Goal: Use online tool/utility: Utilize a website feature to perform a specific function

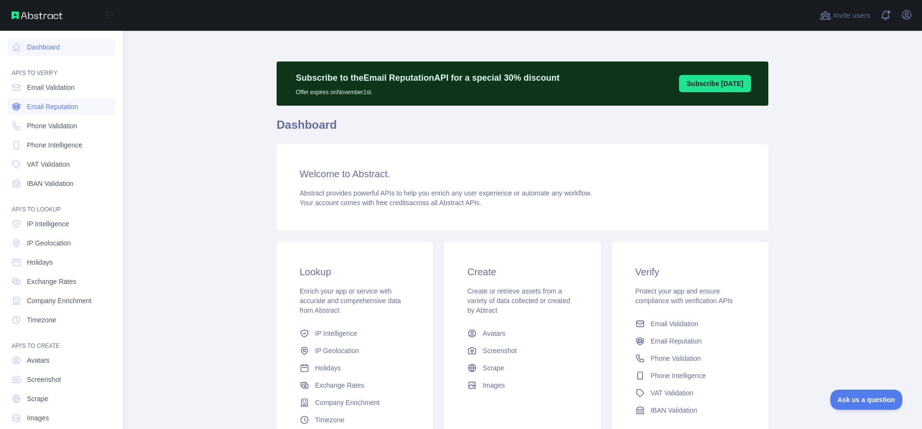
click at [48, 98] on link "Email Reputation" at bounding box center [62, 106] width 108 height 17
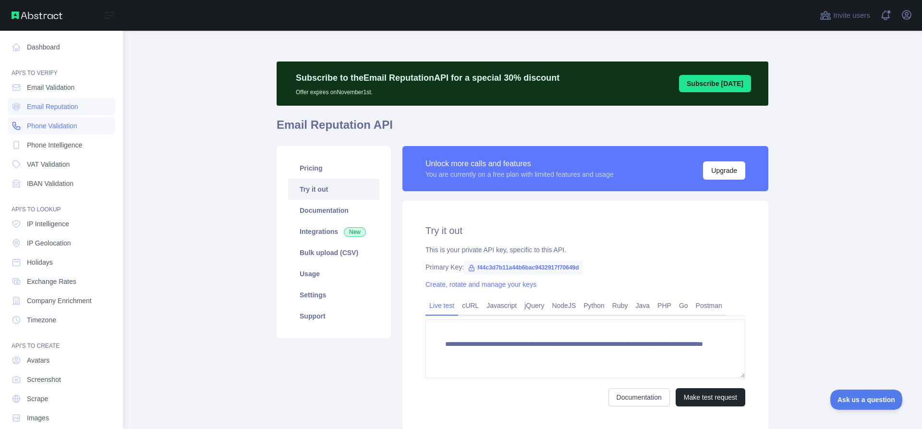
click at [61, 122] on span "Phone Validation" at bounding box center [52, 126] width 50 height 10
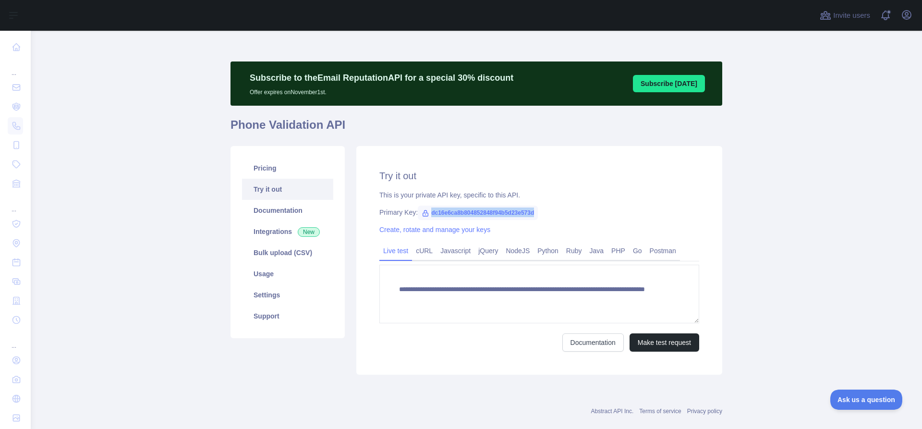
drag, startPoint x: 530, startPoint y: 212, endPoint x: 425, endPoint y: 214, distance: 105.7
click at [425, 214] on span "dc16e6ca8b804852848f94b5d23e573d" at bounding box center [478, 213] width 120 height 14
copy span "dc16e6ca8b804852848f94b5d23e573d"
click at [567, 189] on div "**********" at bounding box center [540, 260] width 366 height 229
click at [653, 344] on button "Make test request" at bounding box center [665, 342] width 70 height 18
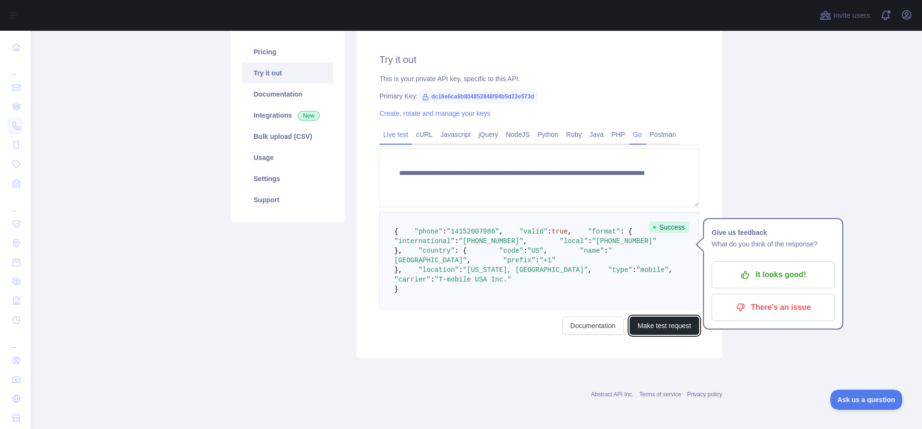
scroll to position [48, 0]
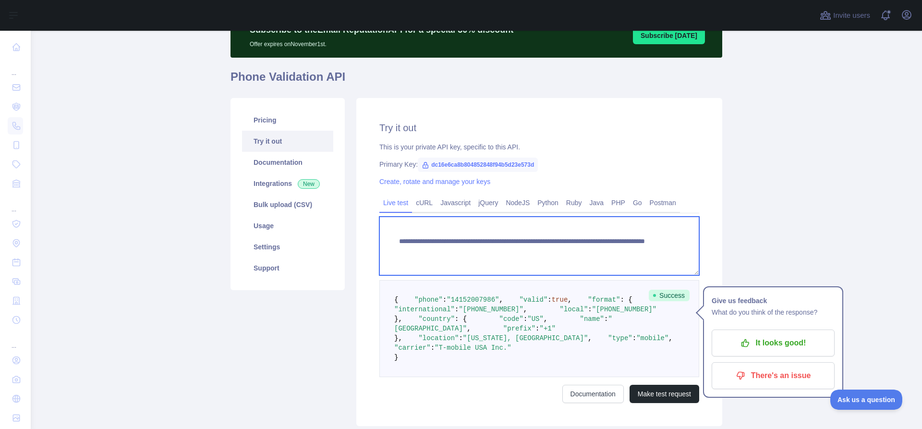
click at [604, 253] on textarea "**********" at bounding box center [540, 246] width 320 height 59
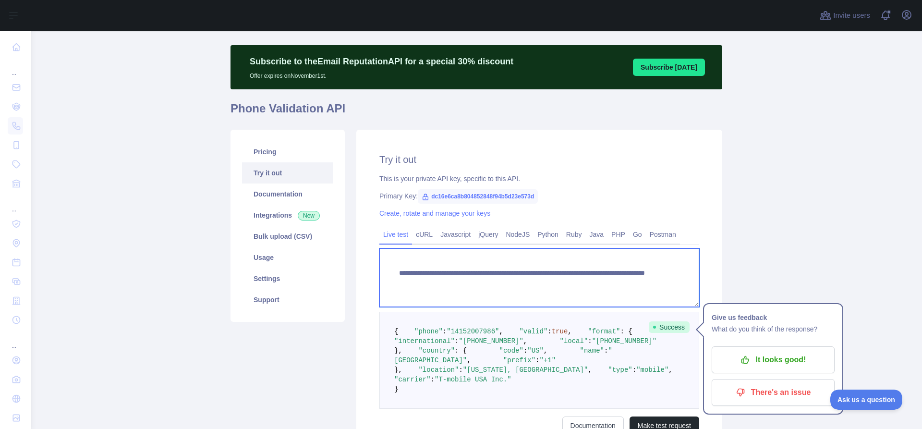
scroll to position [0, 0]
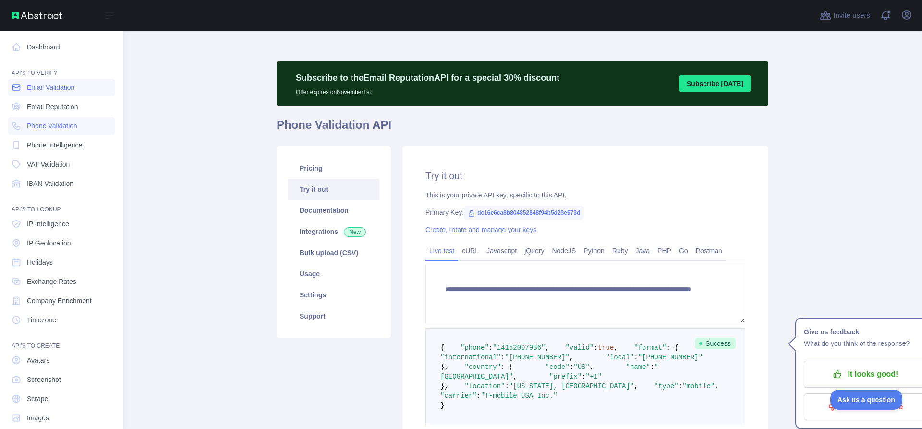
click at [25, 85] on link "Email Validation" at bounding box center [62, 87] width 108 height 17
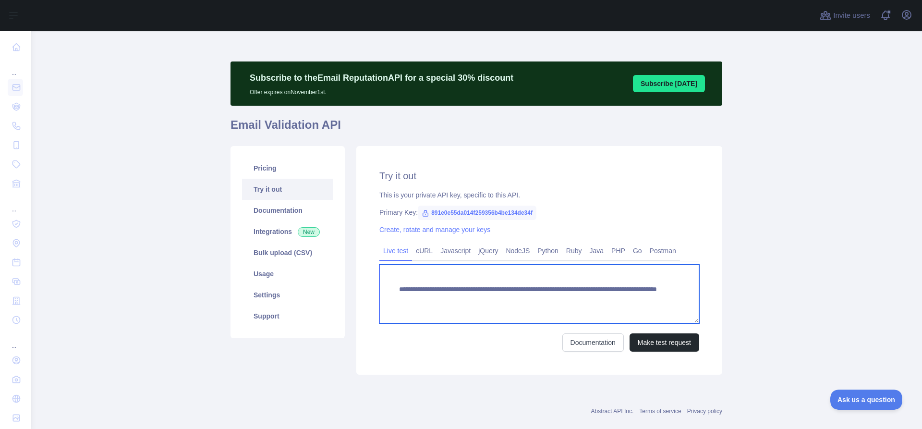
drag, startPoint x: 633, startPoint y: 298, endPoint x: 563, endPoint y: 297, distance: 70.2
click at [563, 297] on textarea "**********" at bounding box center [540, 294] width 320 height 59
paste textarea "**********"
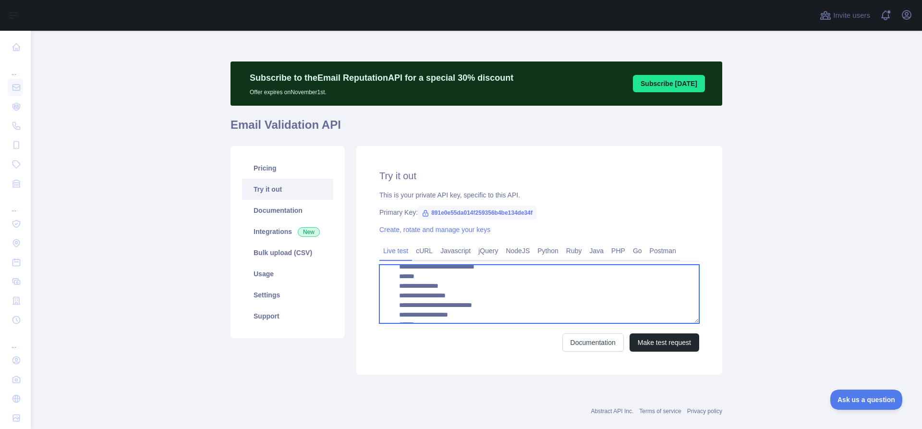
scroll to position [980, 0]
type textarea "**********"
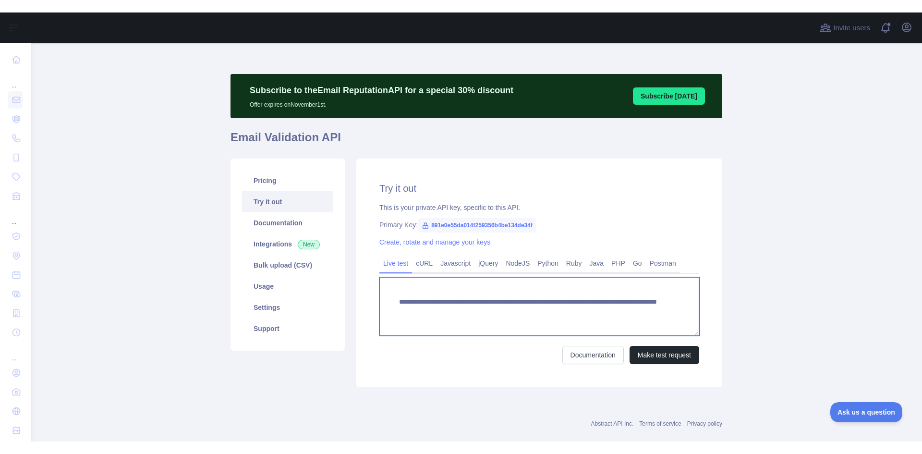
scroll to position [0, 0]
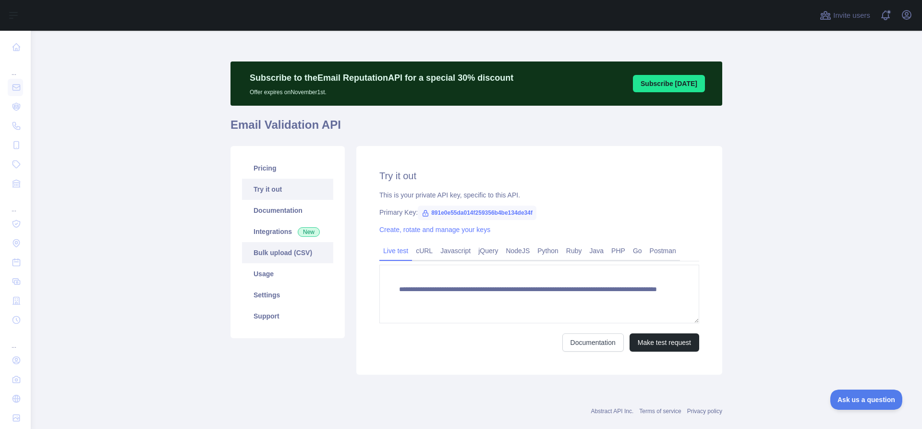
click at [283, 255] on link "Bulk upload (CSV)" at bounding box center [287, 252] width 91 height 21
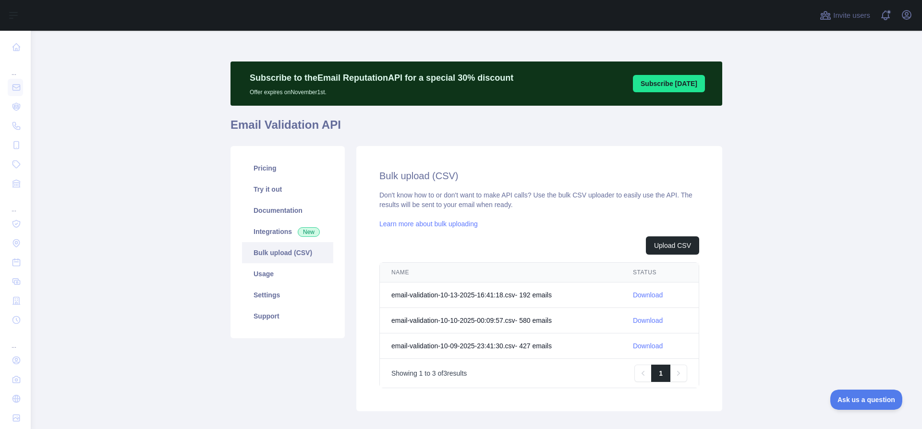
click at [647, 293] on link "Download" at bounding box center [648, 295] width 30 height 8
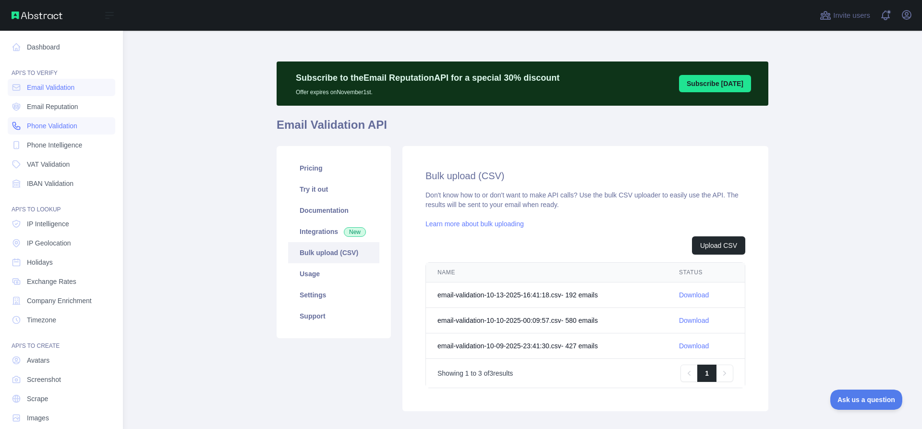
click at [49, 123] on span "Phone Validation" at bounding box center [52, 126] width 50 height 10
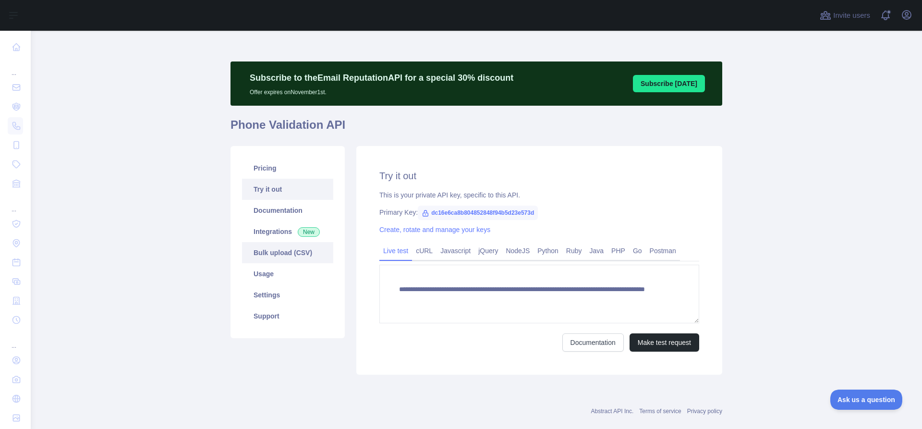
click at [273, 257] on link "Bulk upload (CSV)" at bounding box center [287, 252] width 91 height 21
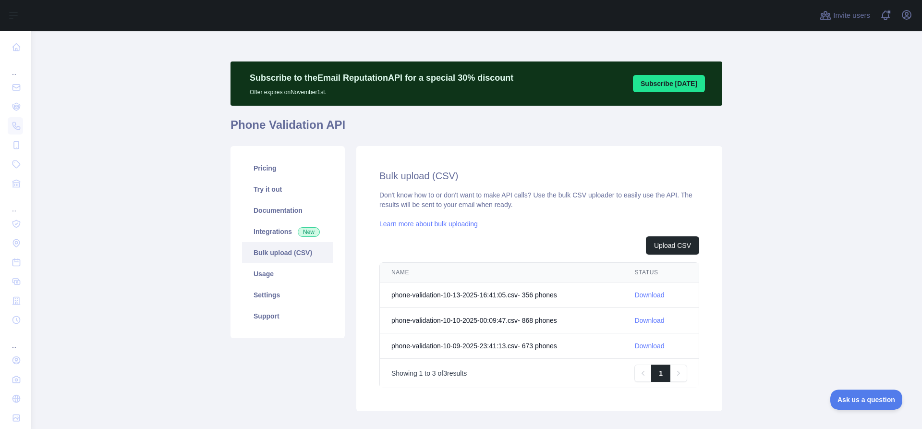
click at [645, 295] on link "Download" at bounding box center [650, 295] width 30 height 8
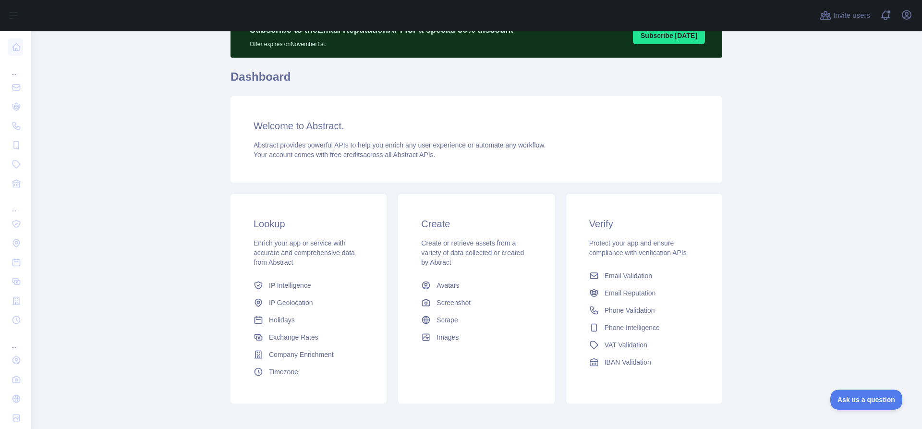
scroll to position [94, 0]
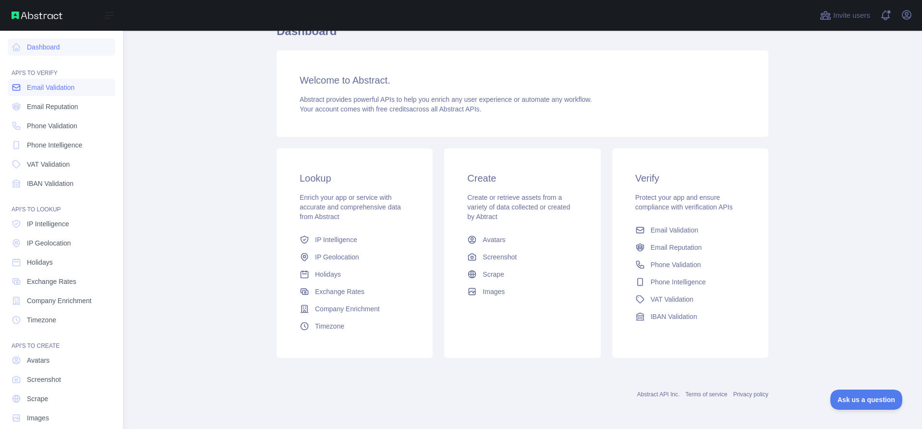
click at [52, 90] on span "Email Validation" at bounding box center [51, 88] width 48 height 10
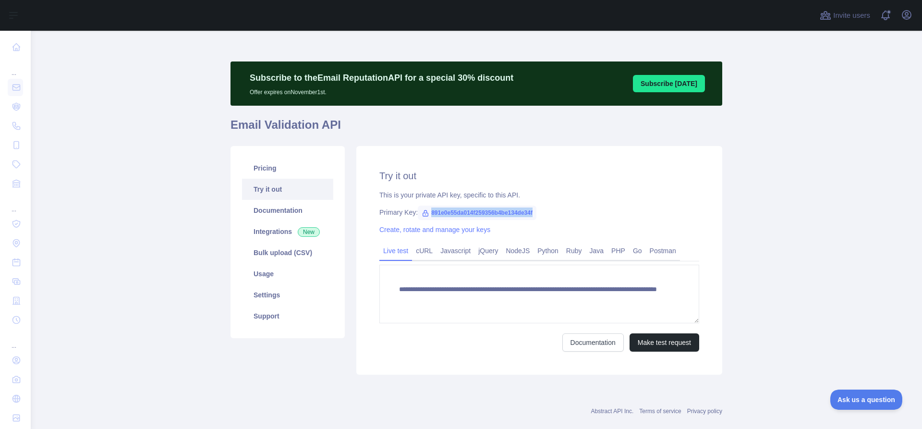
drag, startPoint x: 531, startPoint y: 211, endPoint x: 424, endPoint y: 207, distance: 107.2
click at [424, 207] on span "891e0e55da014f259356b4be134de34f" at bounding box center [477, 213] width 119 height 14
copy span "891e0e55da014f259356b4be134de34f"
click at [466, 184] on div "**********" at bounding box center [540, 260] width 366 height 229
click at [422, 214] on icon at bounding box center [426, 213] width 8 height 8
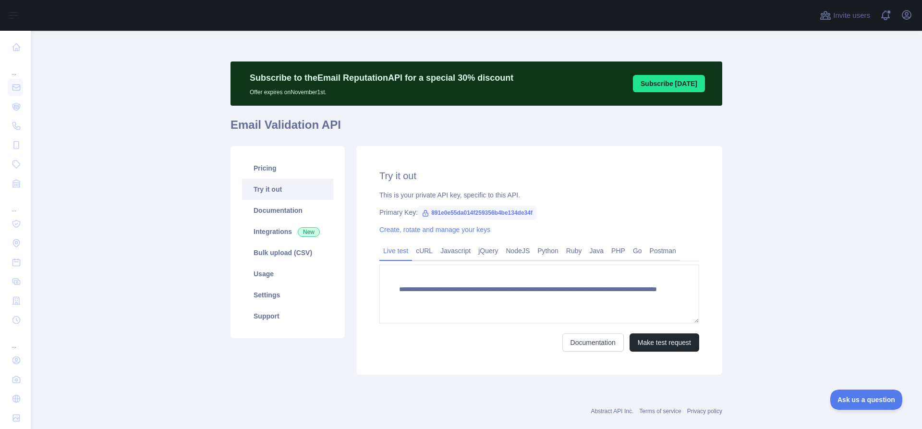
click at [442, 212] on span "891e0e55da014f259356b4be134de34f" at bounding box center [477, 213] width 119 height 14
drag, startPoint x: 525, startPoint y: 212, endPoint x: 424, endPoint y: 206, distance: 101.1
click at [424, 206] on span "891e0e55da014f259356b4be134de34f" at bounding box center [477, 213] width 119 height 14
copy span "891e0e55da014f259356b4be134de34f"
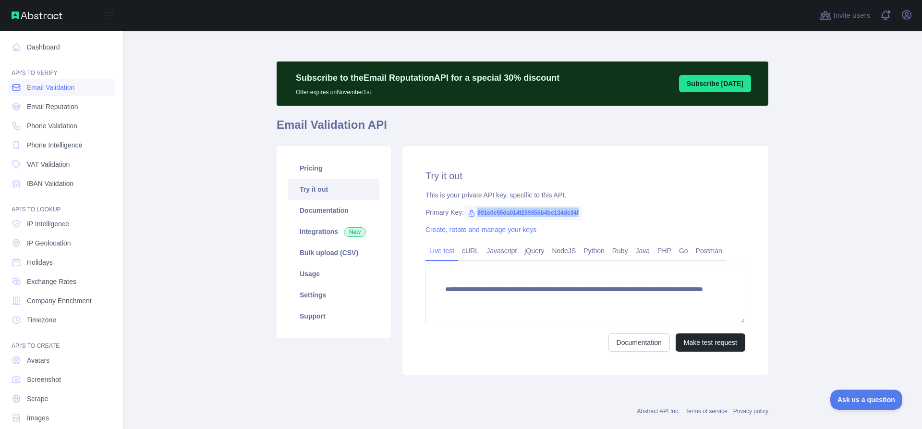
click at [23, 87] on link "Email Validation" at bounding box center [62, 87] width 108 height 17
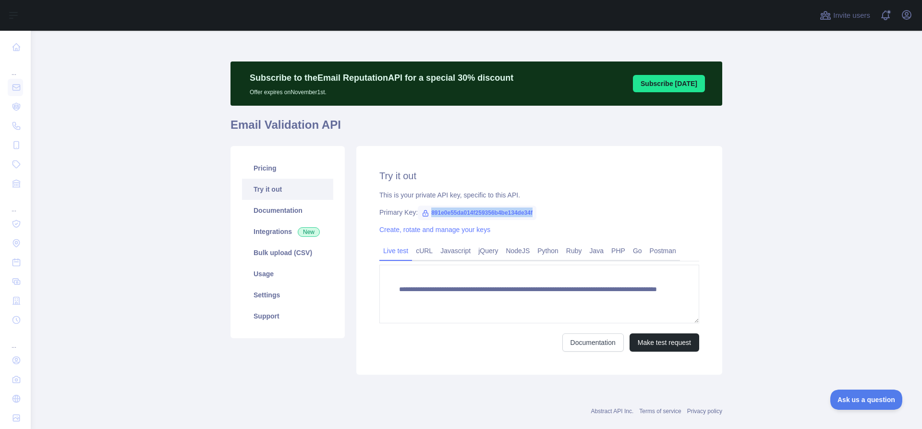
drag, startPoint x: 529, startPoint y: 212, endPoint x: 427, endPoint y: 215, distance: 101.9
click at [427, 215] on span "891e0e55da014f259356b4be134de34f" at bounding box center [477, 213] width 119 height 14
copy span "891e0e55da014f259356b4be134de34f"
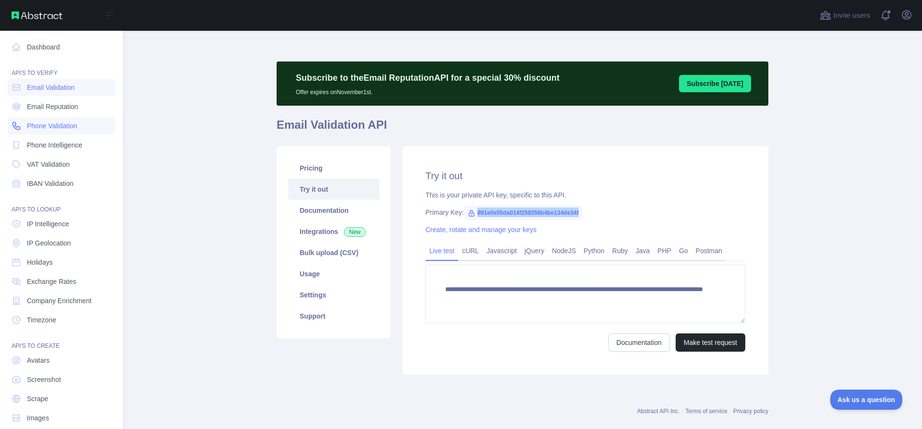
click at [35, 129] on span "Phone Validation" at bounding box center [52, 126] width 50 height 10
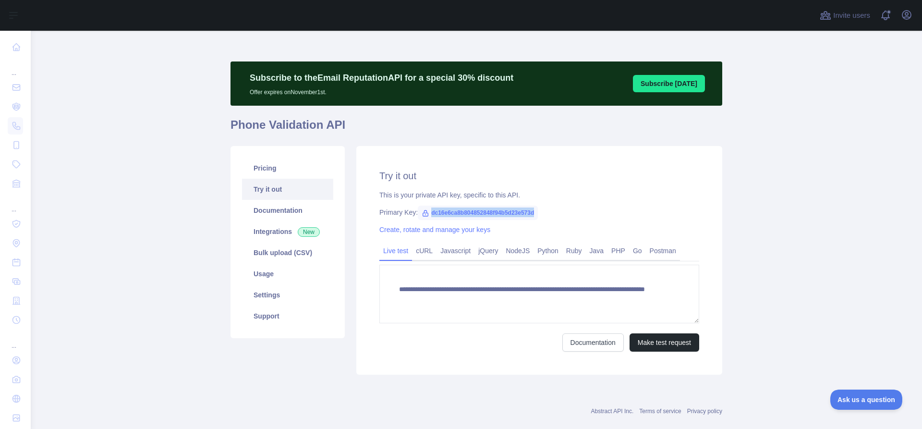
drag, startPoint x: 532, startPoint y: 213, endPoint x: 427, endPoint y: 217, distance: 105.8
click at [427, 217] on span "dc16e6ca8b804852848f94b5d23e573d" at bounding box center [478, 213] width 120 height 14
copy span "dc16e6ca8b804852848f94b5d23e573d"
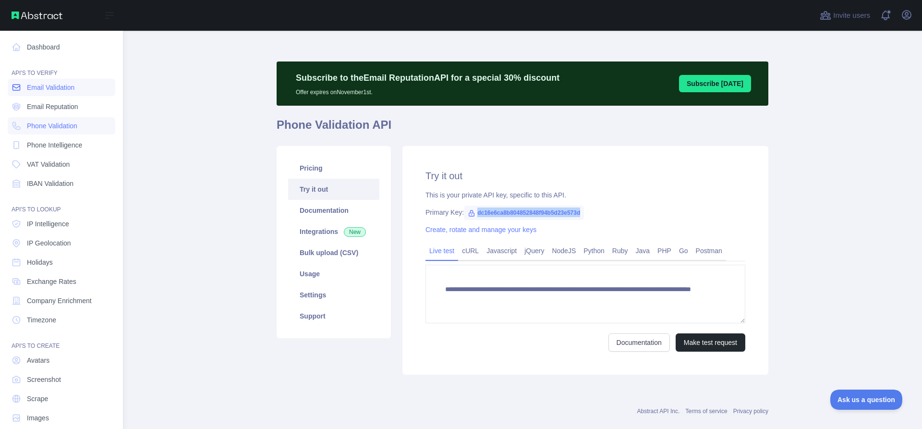
click at [45, 89] on span "Email Validation" at bounding box center [51, 88] width 48 height 10
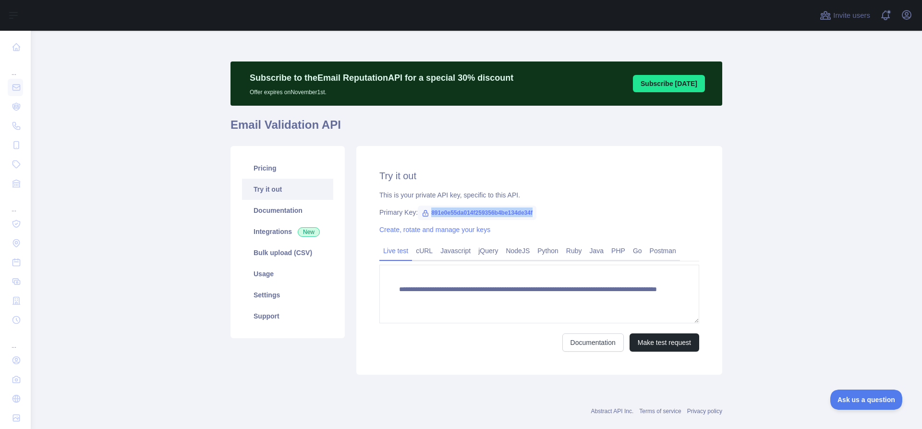
drag, startPoint x: 489, startPoint y: 206, endPoint x: 424, endPoint y: 206, distance: 65.3
click at [424, 208] on div "Primary Key: 891e0e55da014f259356b4be134de34f" at bounding box center [540, 213] width 320 height 10
copy span "891e0e55da014f259356b4be134de34f"
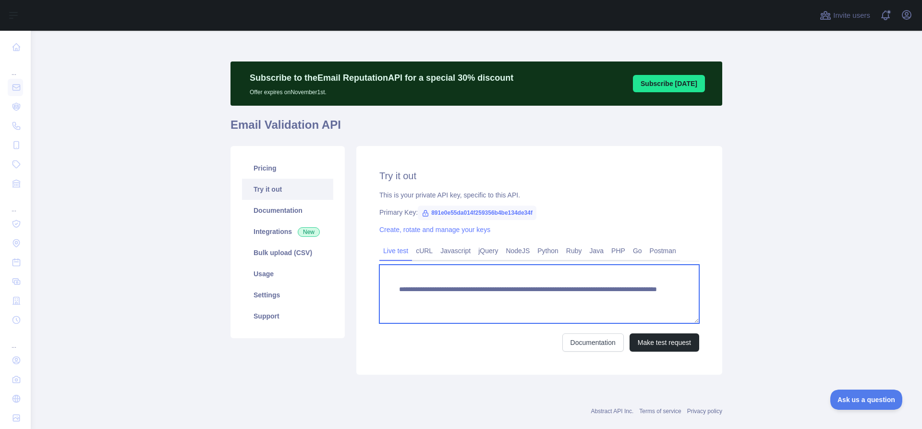
drag, startPoint x: 625, startPoint y: 300, endPoint x: 583, endPoint y: 300, distance: 42.3
click at [583, 300] on textarea "**********" at bounding box center [540, 294] width 320 height 59
paste textarea "**********"
type textarea "**********"
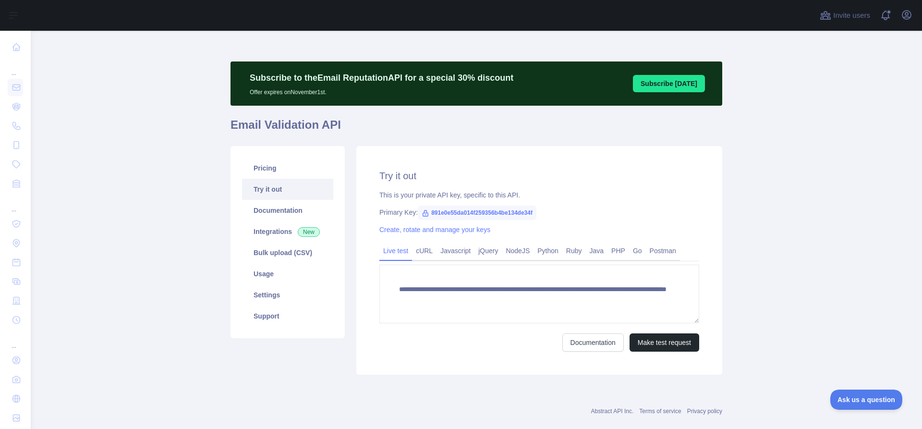
click at [655, 352] on div "**********" at bounding box center [540, 260] width 366 height 229
click at [656, 343] on button "Make test request" at bounding box center [665, 342] width 70 height 18
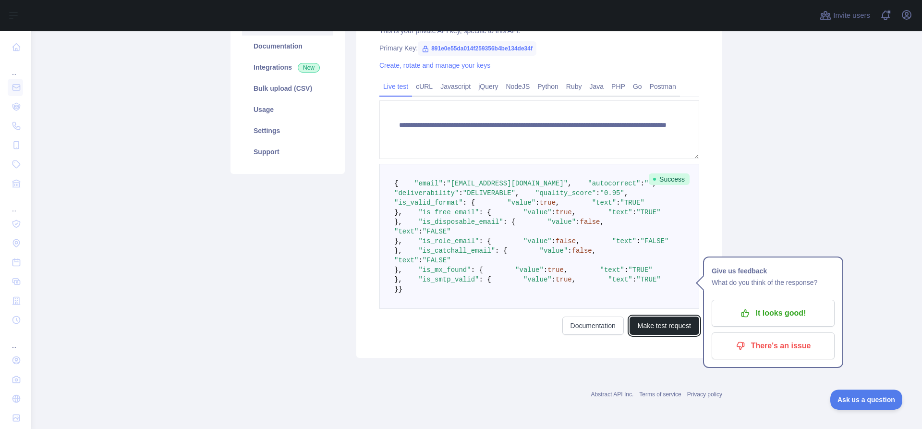
scroll to position [288, 0]
drag, startPoint x: 385, startPoint y: 57, endPoint x: 402, endPoint y: 64, distance: 18.9
click at [402, 164] on pre "{ "email" : "[EMAIL_ADDRESS][DOMAIN_NAME]" , "autocorrect" : "" , "deliverabili…" at bounding box center [540, 236] width 320 height 145
click at [450, 164] on pre "{ "email" : "[EMAIL_ADDRESS][DOMAIN_NAME]" , "autocorrect" : "" , "deliverabili…" at bounding box center [540, 236] width 320 height 145
drag, startPoint x: 490, startPoint y: 97, endPoint x: 408, endPoint y: 95, distance: 81.7
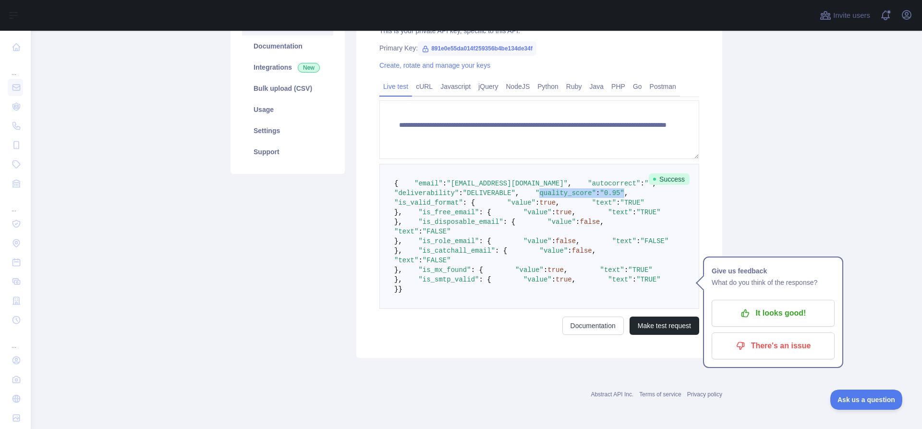
click at [519, 189] on span ""quality_score" : "0.95" ," at bounding box center [573, 193] width 109 height 8
drag, startPoint x: 476, startPoint y: 111, endPoint x: 393, endPoint y: 111, distance: 83.1
click at [393, 164] on pre "{ "email" : "[EMAIL_ADDRESS][DOMAIN_NAME]" , "autocorrect" : "" , "deliverabili…" at bounding box center [540, 236] width 320 height 145
drag, startPoint x: 526, startPoint y: 229, endPoint x: 530, endPoint y: 224, distance: 6.8
click at [529, 226] on pre "{ "email" : "[EMAIL_ADDRESS][DOMAIN_NAME]" , "autocorrect" : "" , "deliverabili…" at bounding box center [540, 236] width 320 height 145
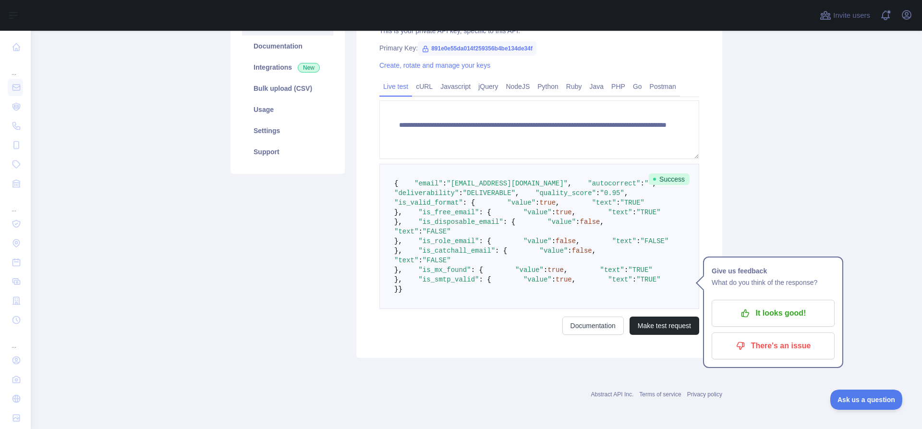
click at [540, 199] on span "true" at bounding box center [548, 203] width 16 height 8
drag, startPoint x: 408, startPoint y: 110, endPoint x: 465, endPoint y: 121, distance: 57.2
click at [465, 180] on code "{ "email" : "[EMAIL_ADDRESS][DOMAIN_NAME]" , "autocorrect" : "" , "deliverabili…" at bounding box center [533, 236] width 279 height 113
click at [540, 199] on span "true" at bounding box center [548, 203] width 16 height 8
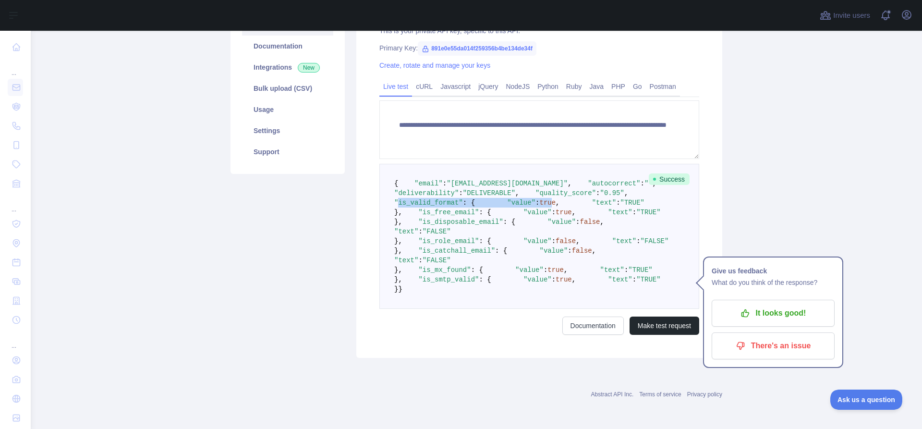
click at [540, 199] on span "true" at bounding box center [548, 203] width 16 height 8
drag, startPoint x: 452, startPoint y: 161, endPoint x: 478, endPoint y: 167, distance: 27.0
click at [478, 167] on pre "{ "email" : "[EMAIL_ADDRESS][DOMAIN_NAME]" , "autocorrect" : "" , "deliverabili…" at bounding box center [540, 236] width 320 height 145
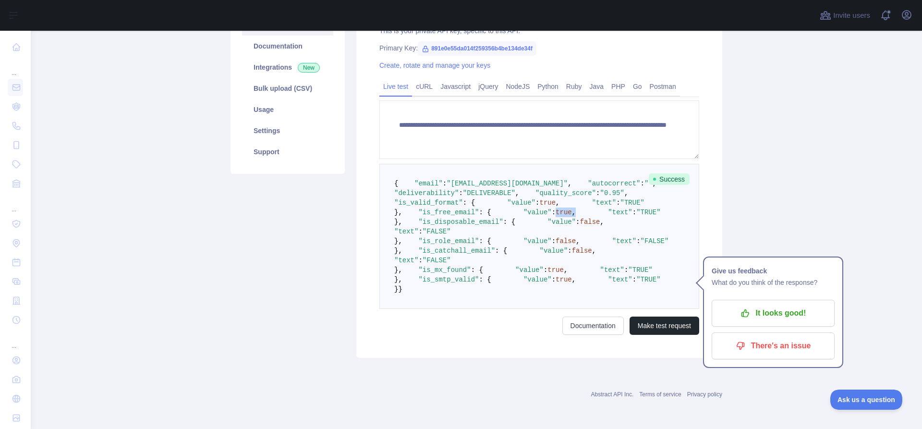
click at [478, 167] on pre "{ "email" : "[EMAIL_ADDRESS][DOMAIN_NAME]" , "autocorrect" : "" , "deliverabili…" at bounding box center [540, 236] width 320 height 145
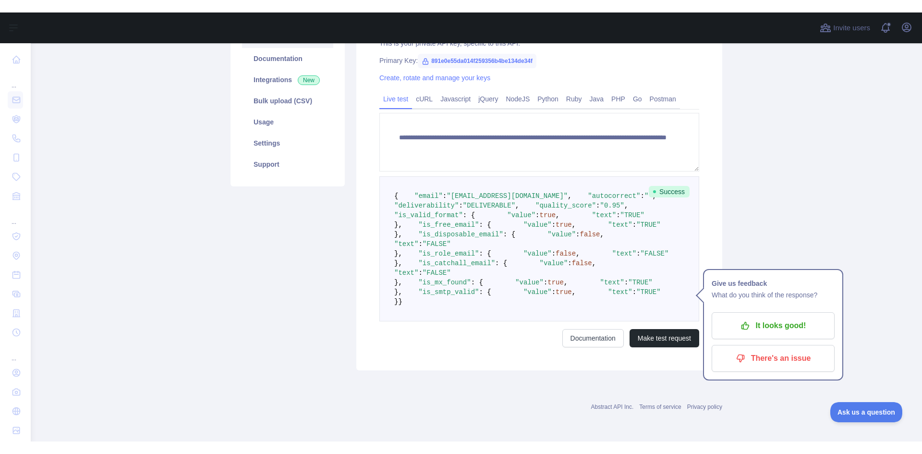
scroll to position [87, 0]
